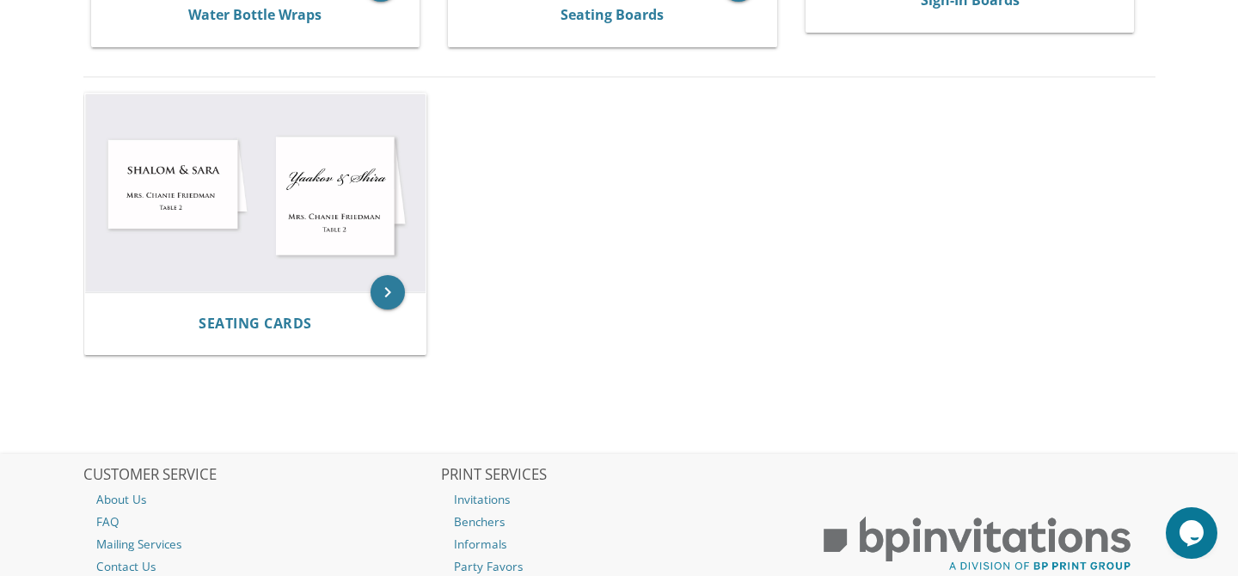
scroll to position [937, 0]
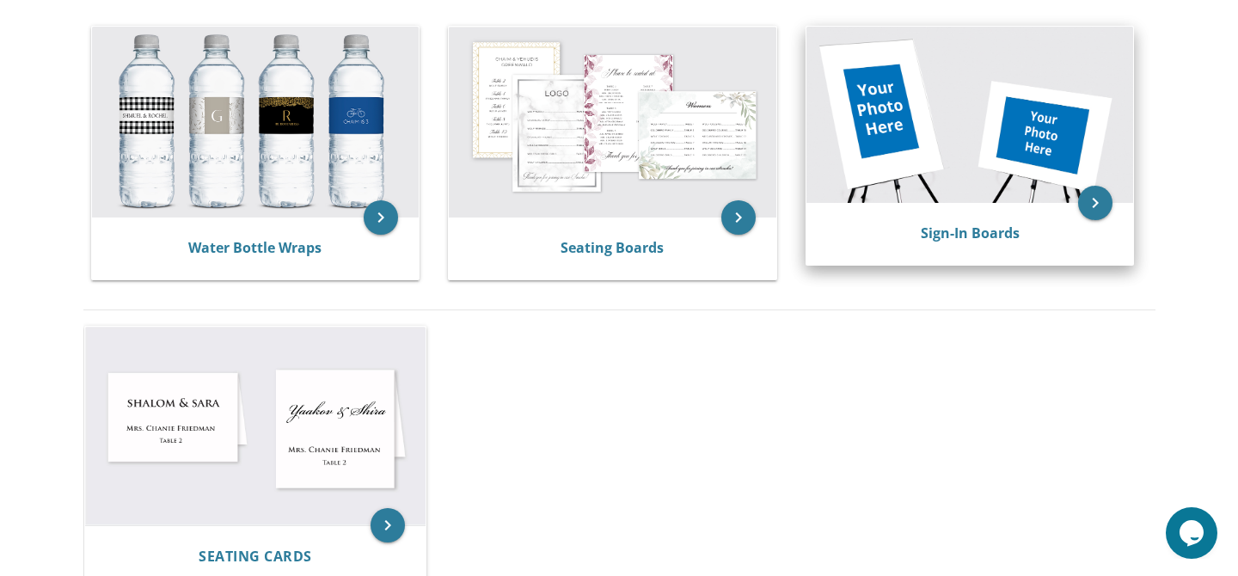
click at [961, 79] on img at bounding box center [970, 115] width 328 height 176
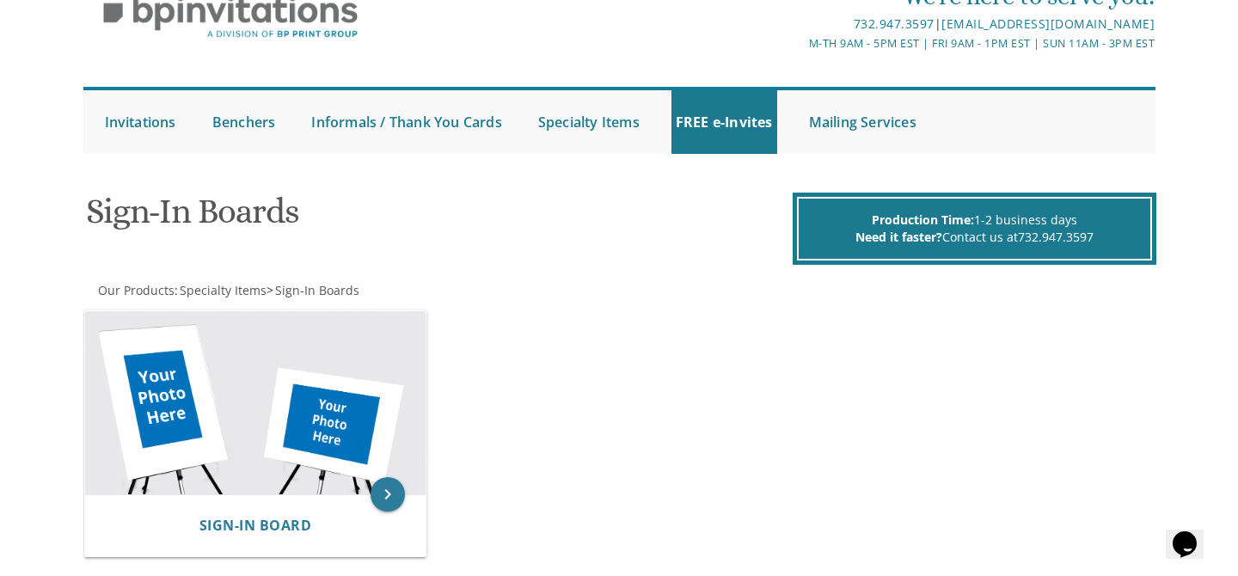
scroll to position [152, 0]
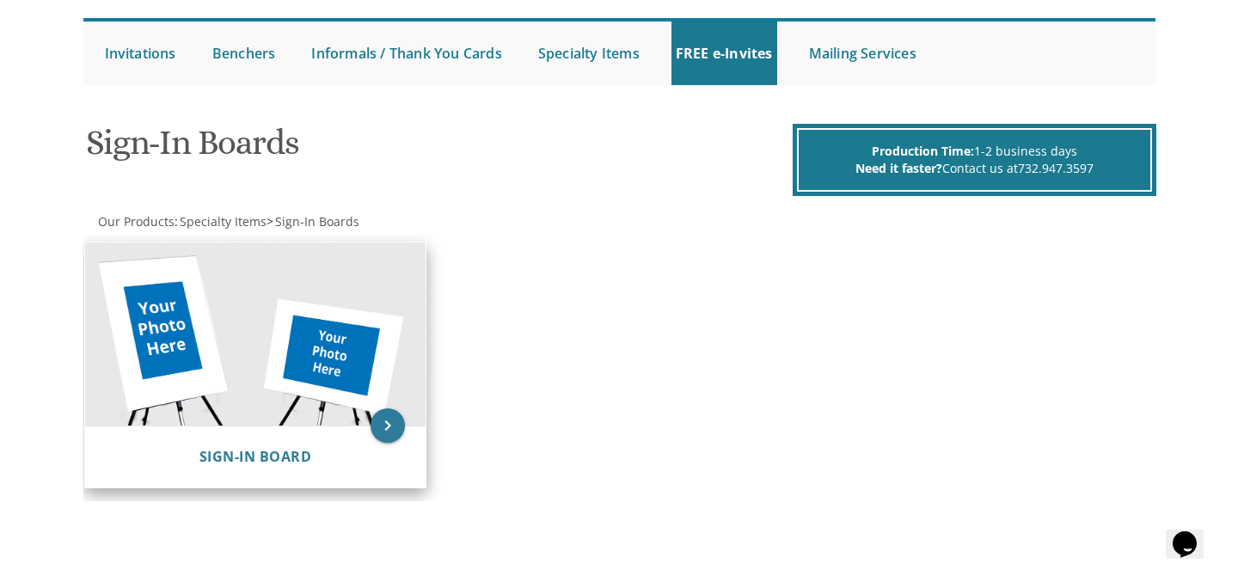
click at [318, 395] on img at bounding box center [255, 333] width 340 height 183
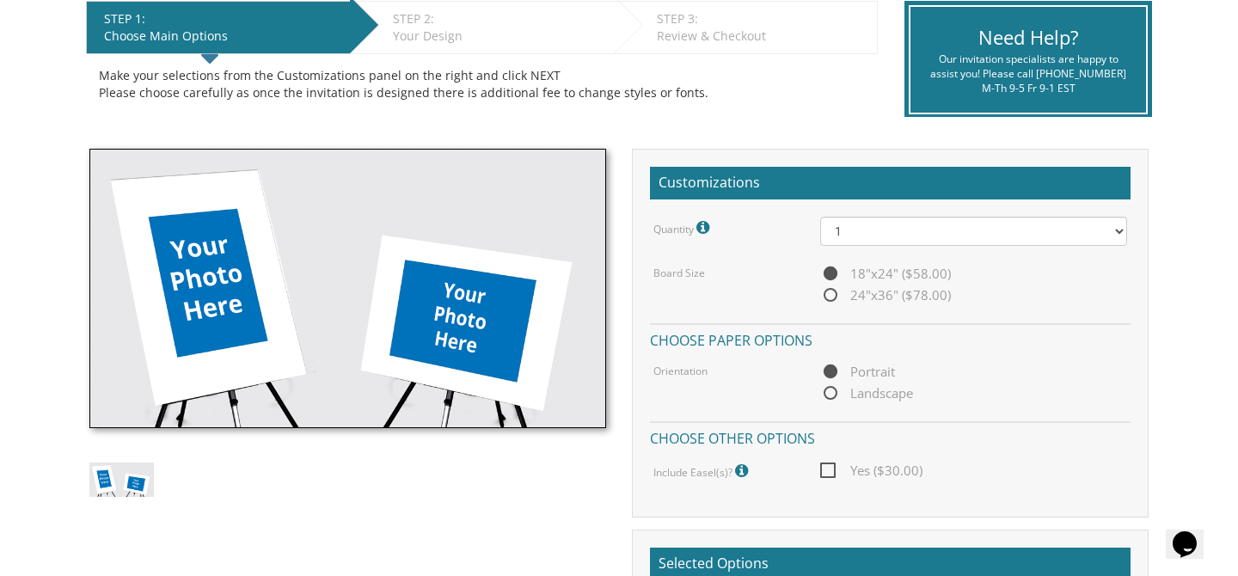
scroll to position [430, 0]
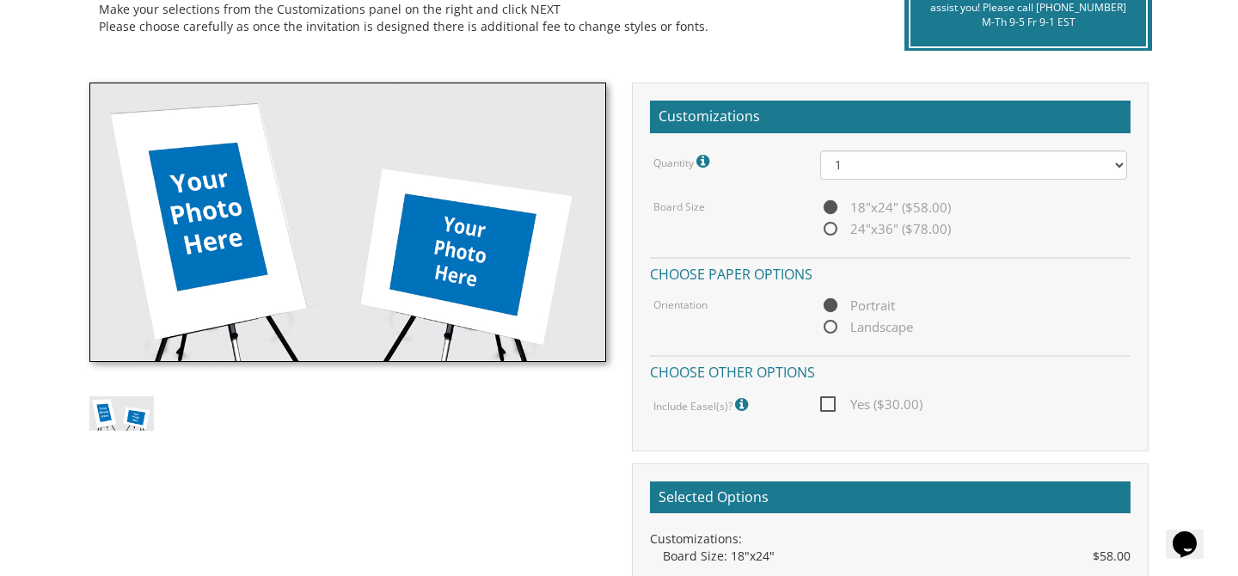
click at [851, 227] on span "24"x36" ($78.00)" at bounding box center [885, 228] width 131 height 21
click at [831, 227] on input "24"x36" ($78.00)" at bounding box center [825, 229] width 11 height 11
radio input "true"
